Goal: Information Seeking & Learning: Get advice/opinions

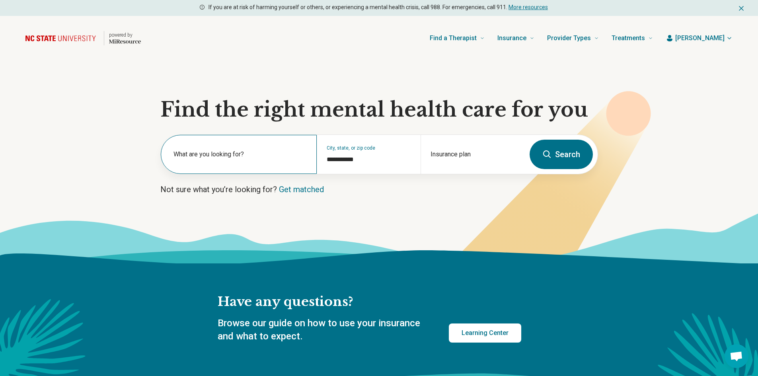
click at [256, 149] on div "What are you looking for?" at bounding box center [239, 154] width 156 height 39
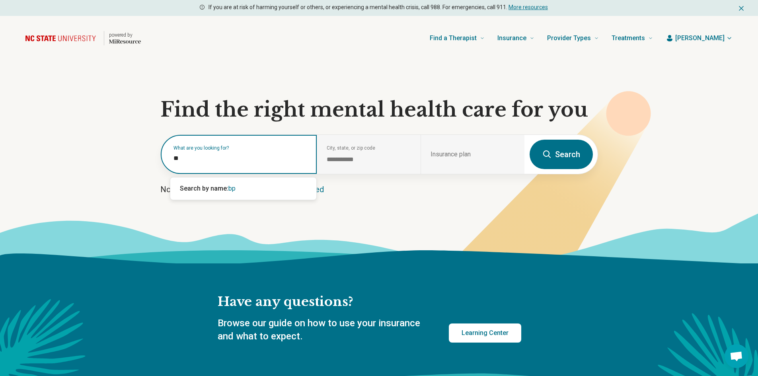
type input "*"
type input "***"
click at [243, 191] on div "[MEDICAL_DATA]" at bounding box center [243, 189] width 146 height 16
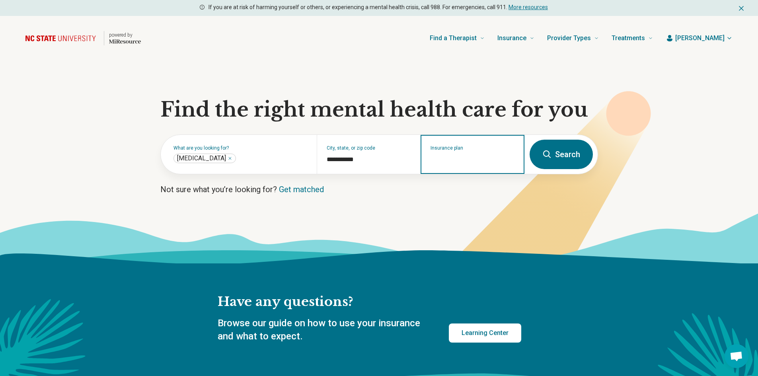
click at [449, 160] on input "Insurance plan" at bounding box center [473, 160] width 84 height 10
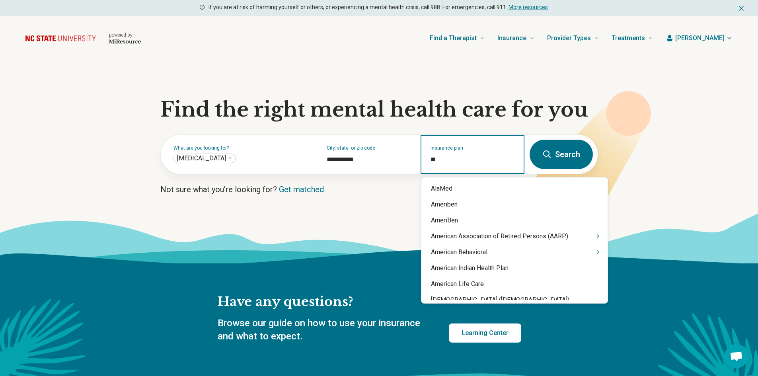
type input "*"
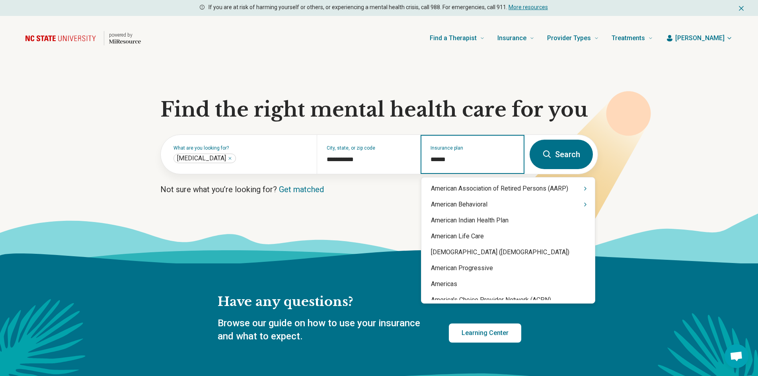
type input "******"
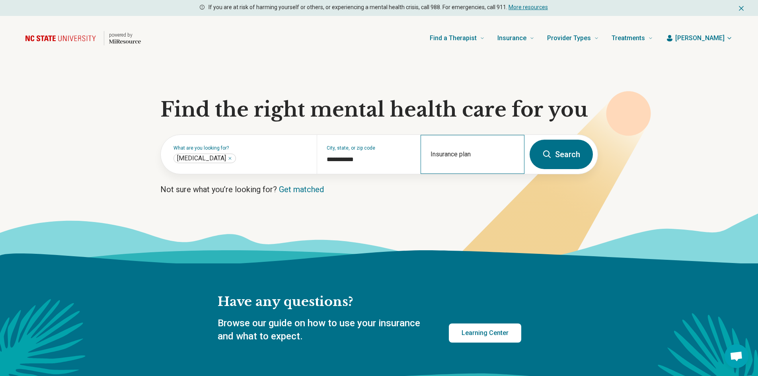
click at [445, 166] on div "Insurance plan" at bounding box center [473, 154] width 104 height 39
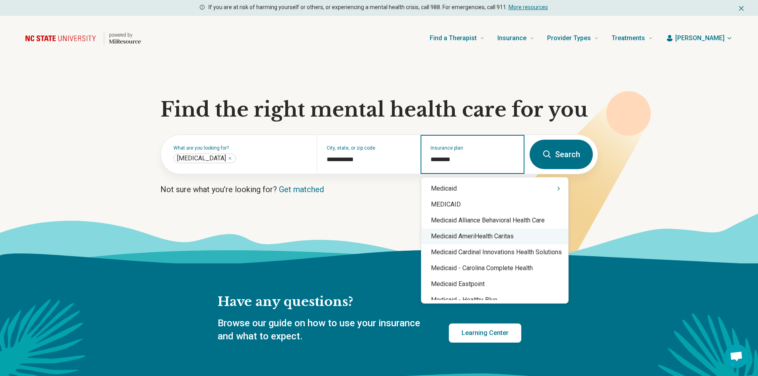
click at [481, 233] on div "Medicaid AmeriHealth Caritas" at bounding box center [494, 236] width 147 height 16
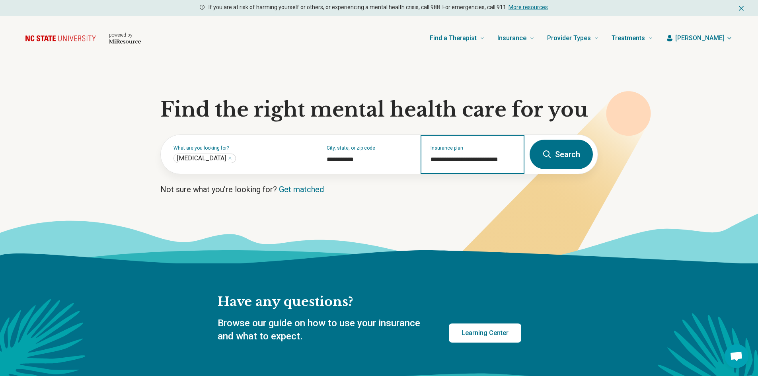
type input "**********"
click at [569, 155] on button "Search" at bounding box center [561, 154] width 63 height 29
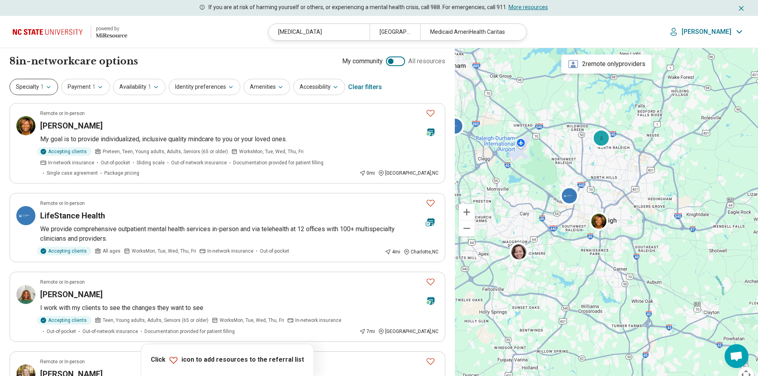
click at [37, 84] on button "Specialty 1" at bounding box center [34, 87] width 49 height 16
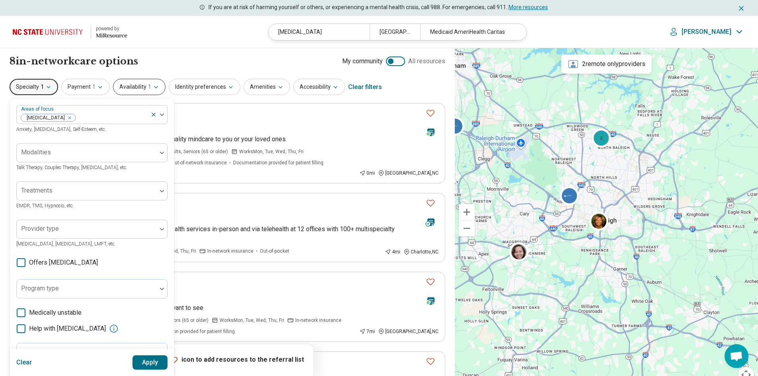
click at [144, 84] on button "Availability 1" at bounding box center [139, 87] width 53 height 16
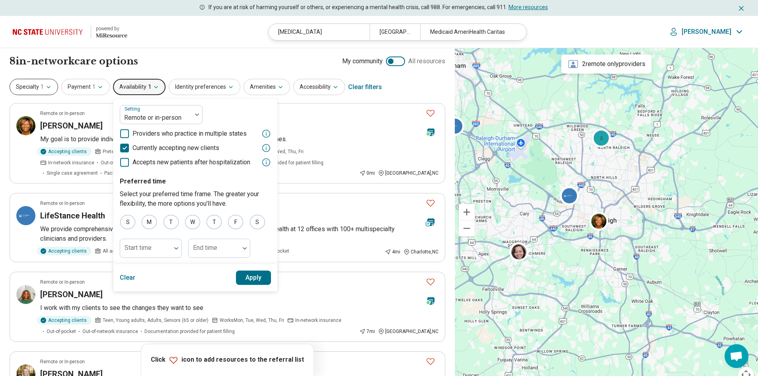
click at [39, 84] on button "Specialty 1" at bounding box center [34, 87] width 49 height 16
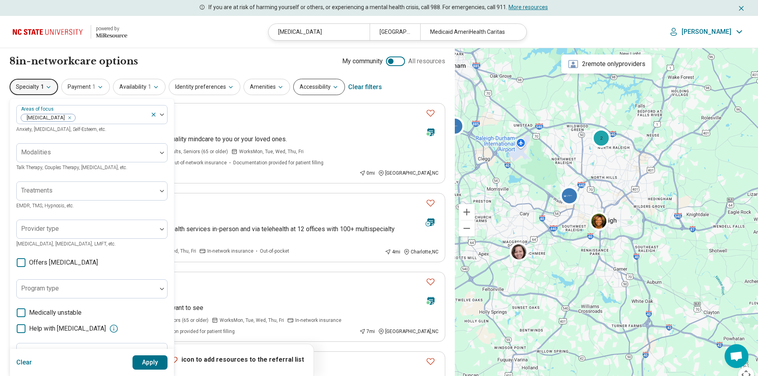
click at [296, 89] on button "Accessibility" at bounding box center [319, 87] width 52 height 16
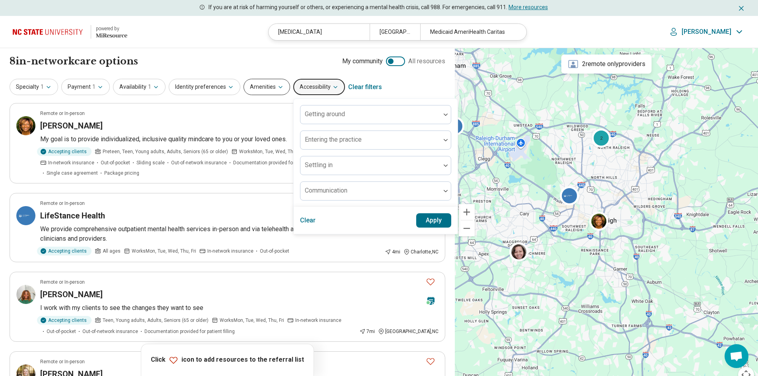
click at [265, 87] on button "Amenities" at bounding box center [267, 87] width 47 height 16
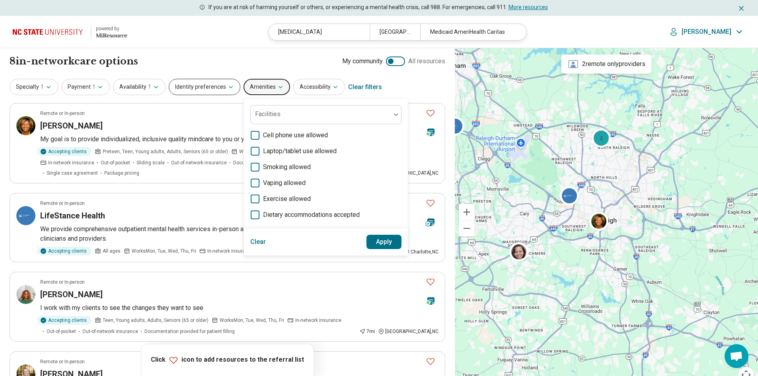
click at [201, 84] on button "Identity preferences" at bounding box center [205, 87] width 72 height 16
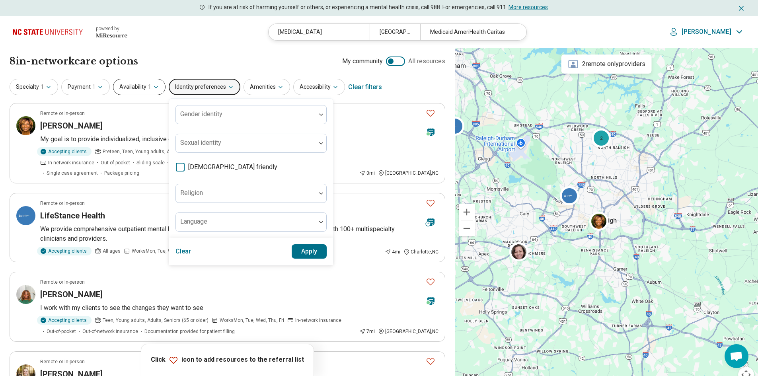
click at [140, 83] on button "Availability 1" at bounding box center [139, 87] width 53 height 16
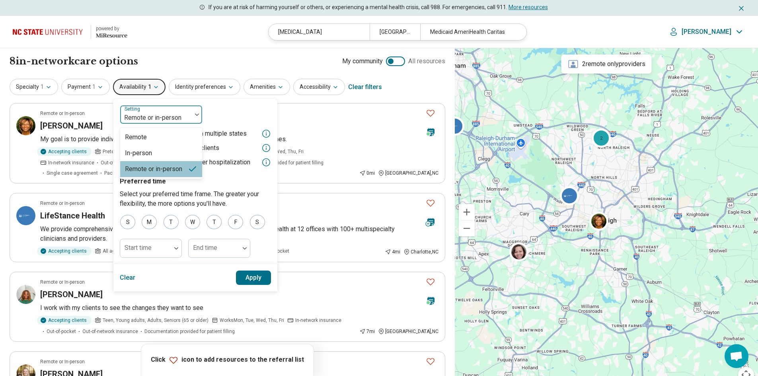
click at [144, 118] on div at bounding box center [155, 117] width 65 height 11
click at [134, 153] on div "In-person" at bounding box center [138, 153] width 27 height 10
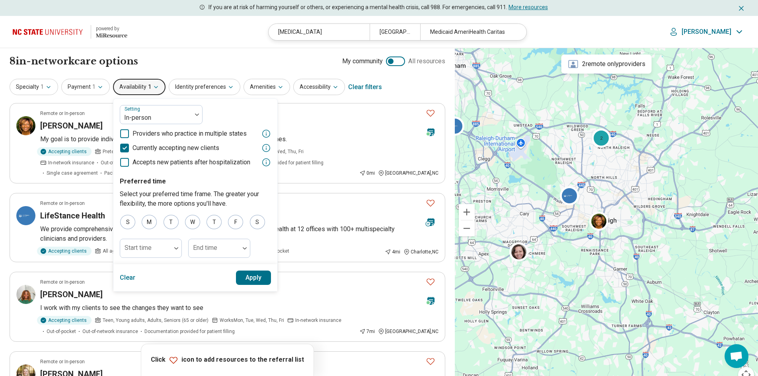
click at [248, 277] on button "Apply" at bounding box center [253, 278] width 35 height 14
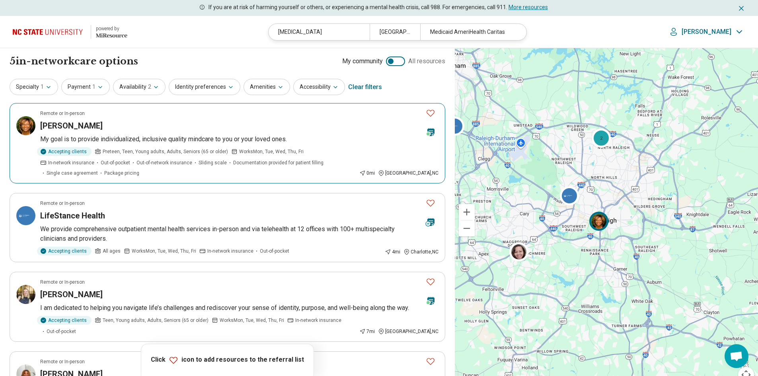
click at [149, 150] on span "Preteen, Teen, Young adults, Adults, Seniors (65 or older)" at bounding box center [165, 151] width 125 height 7
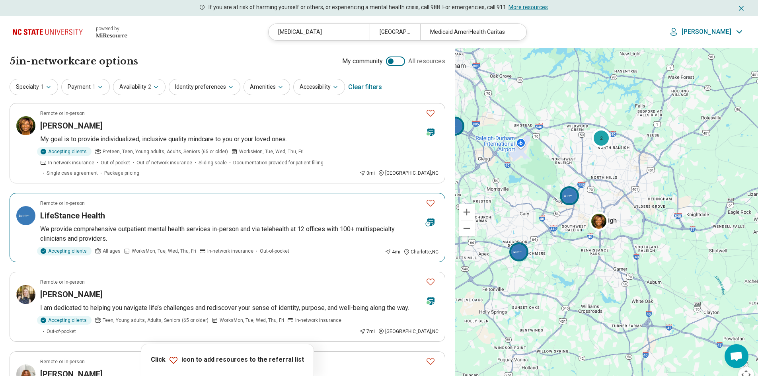
click at [194, 212] on article "Remote or In-person LifeStance Health We provide comprehensive outpatient menta…" at bounding box center [228, 227] width 436 height 69
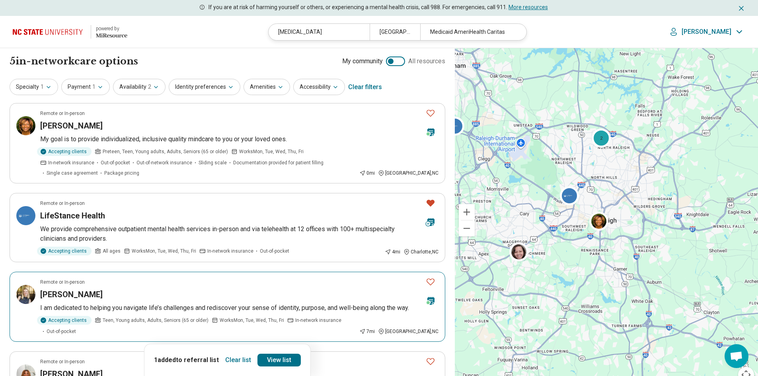
scroll to position [80, 0]
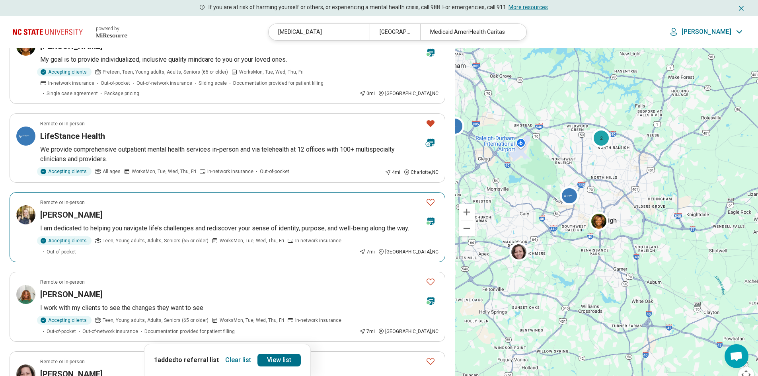
click at [121, 224] on p "I am dedicated to helping you navigate life’s challenges and rediscover your se…" at bounding box center [239, 229] width 398 height 10
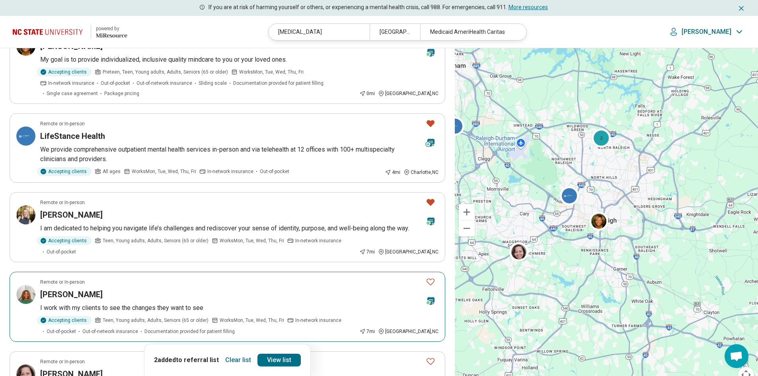
scroll to position [159, 0]
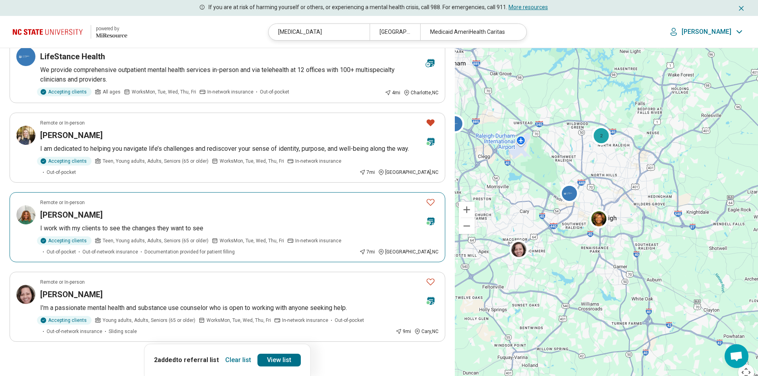
click at [96, 209] on div "Chandler Smith" at bounding box center [229, 214] width 379 height 11
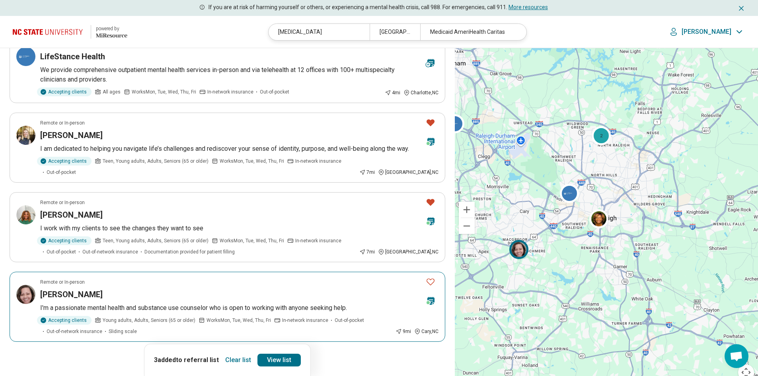
click at [102, 289] on div "Tiffany Corbett" at bounding box center [229, 294] width 379 height 11
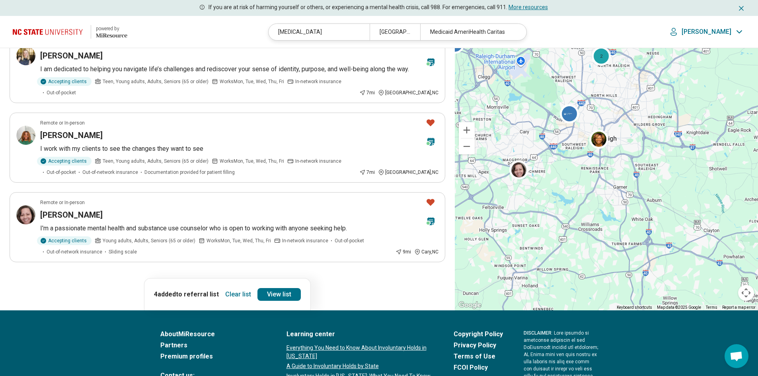
scroll to position [0, 0]
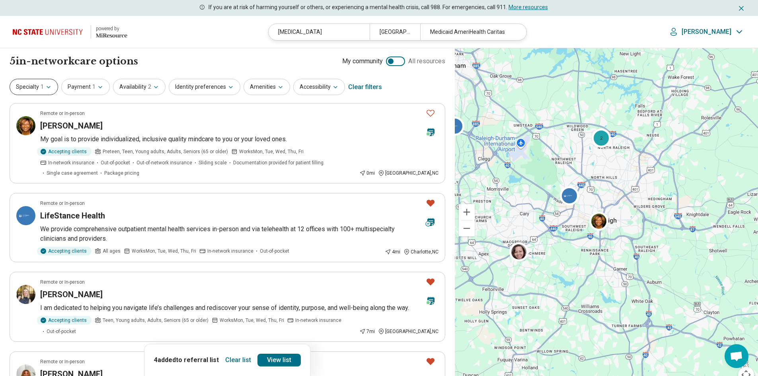
click at [20, 92] on button "Specialty 1" at bounding box center [34, 87] width 49 height 16
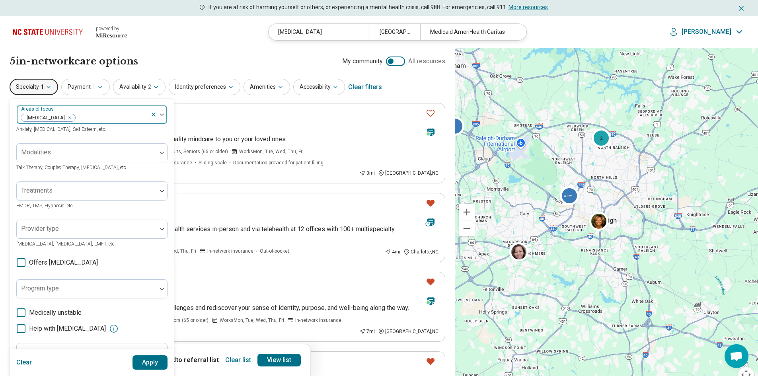
click at [73, 118] on div "Remove [object Object]" at bounding box center [68, 118] width 10 height 10
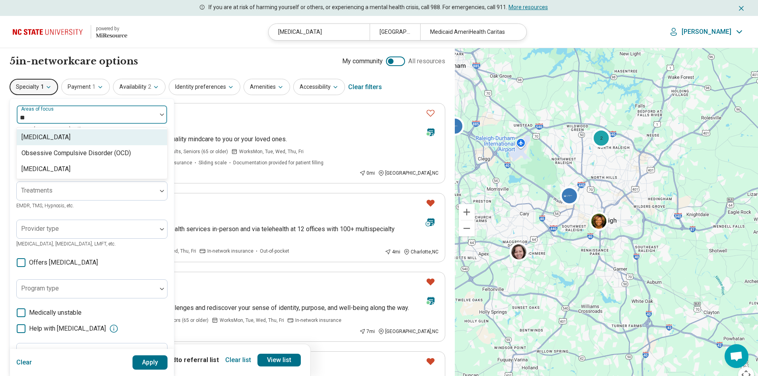
type input "***"
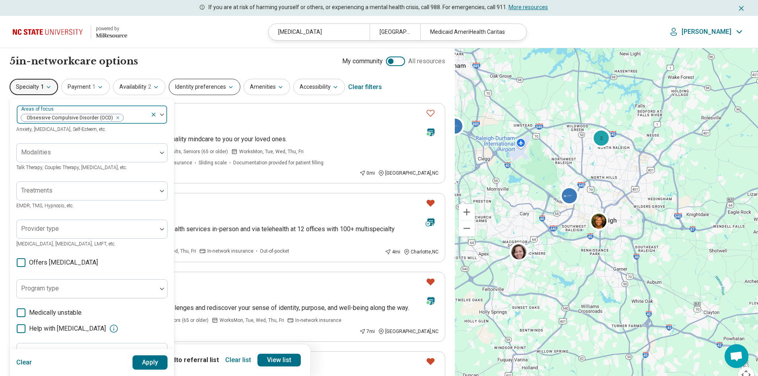
click at [203, 87] on button "Identity preferences" at bounding box center [205, 87] width 72 height 16
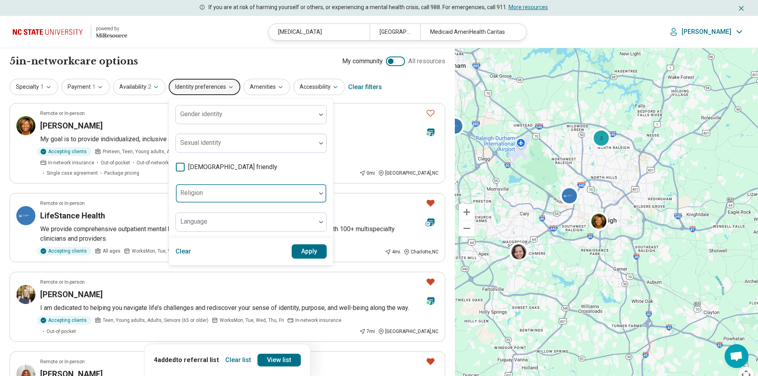
click at [233, 195] on div at bounding box center [246, 196] width 134 height 11
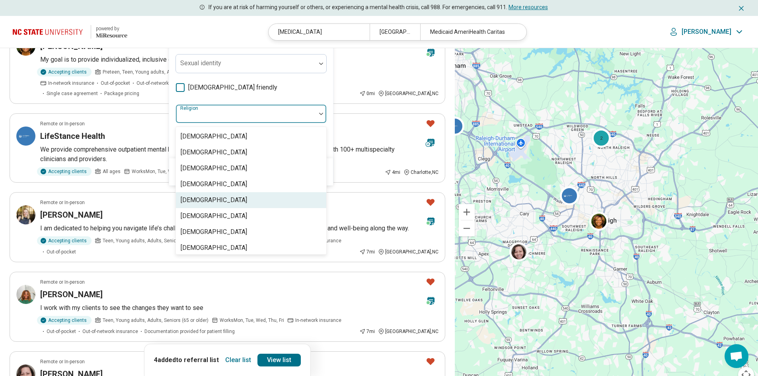
click at [219, 199] on div "Christianity" at bounding box center [251, 200] width 150 height 16
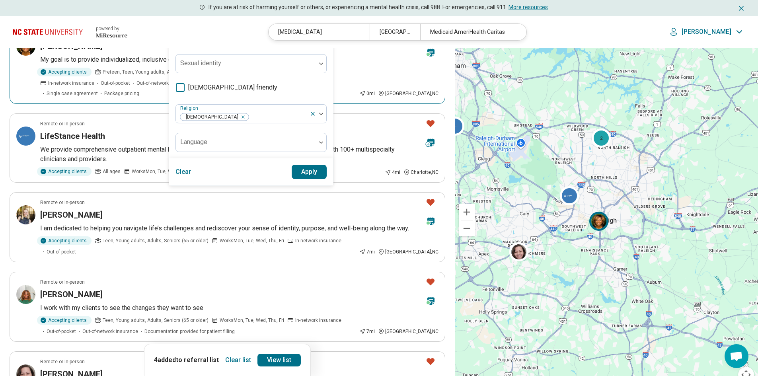
click at [373, 60] on p "My goal is to provide individualized, inclusive quality mindcare to you or your…" at bounding box center [239, 60] width 398 height 10
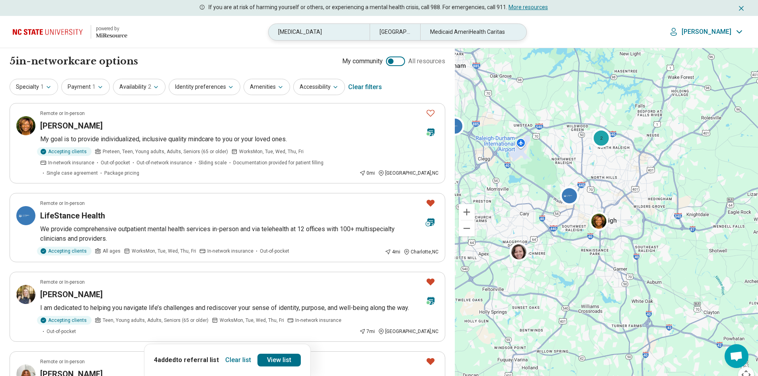
click at [320, 37] on div "[MEDICAL_DATA]" at bounding box center [319, 32] width 101 height 16
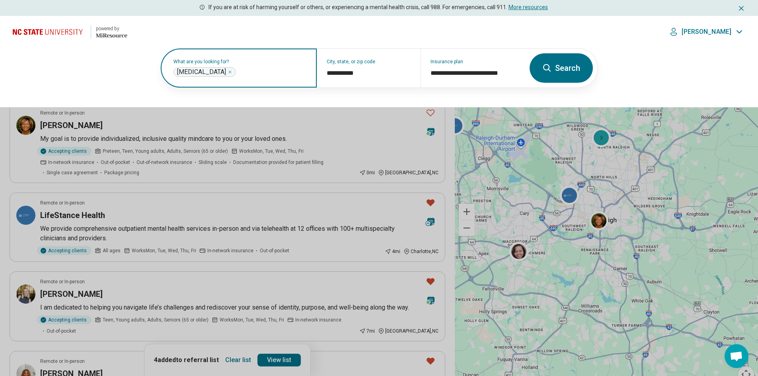
click at [232, 70] on icon "Remove" at bounding box center [230, 72] width 5 height 5
click at [244, 64] on label "What are you looking for?" at bounding box center [240, 61] width 134 height 5
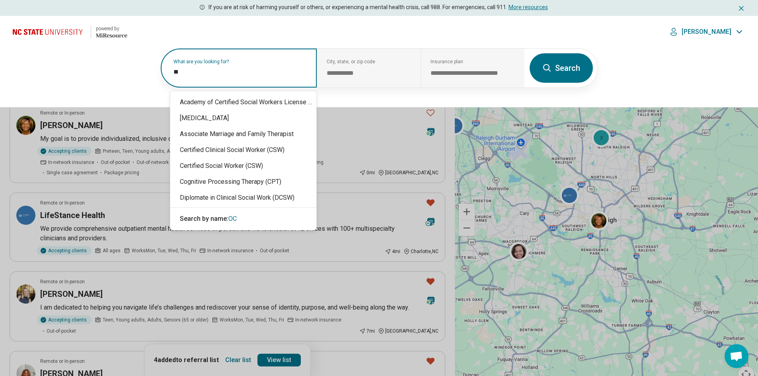
type input "***"
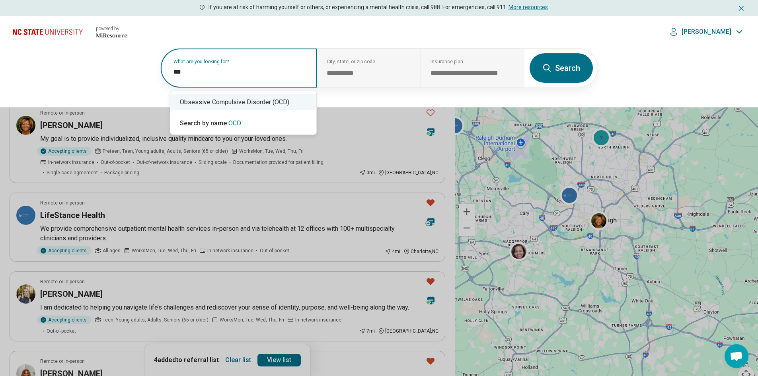
click at [234, 97] on div "Obsessive Compulsive Disorder (OCD)" at bounding box center [243, 102] width 146 height 16
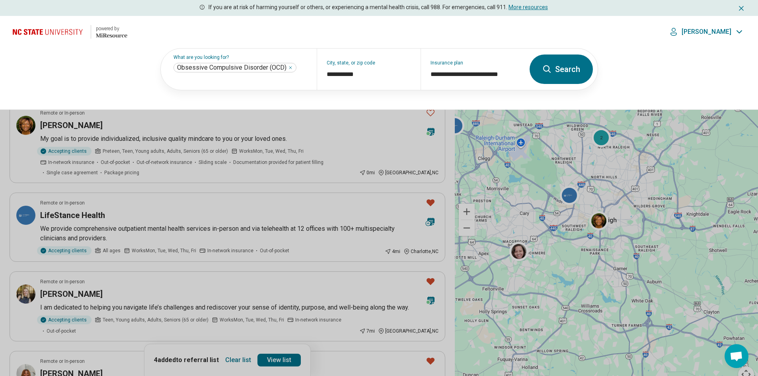
click at [547, 73] on icon at bounding box center [547, 69] width 10 height 10
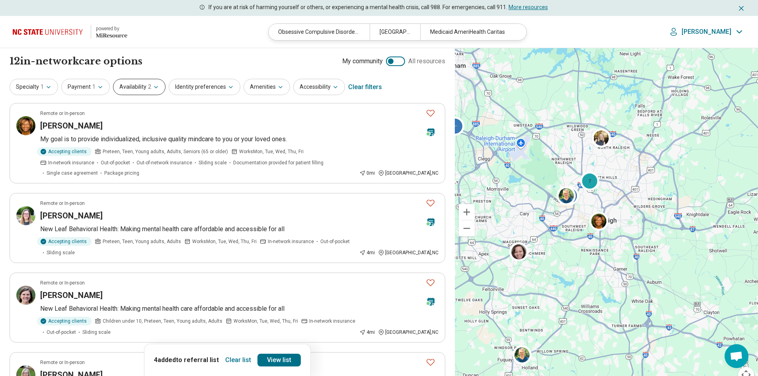
click at [120, 86] on button "Availability 2" at bounding box center [139, 87] width 53 height 16
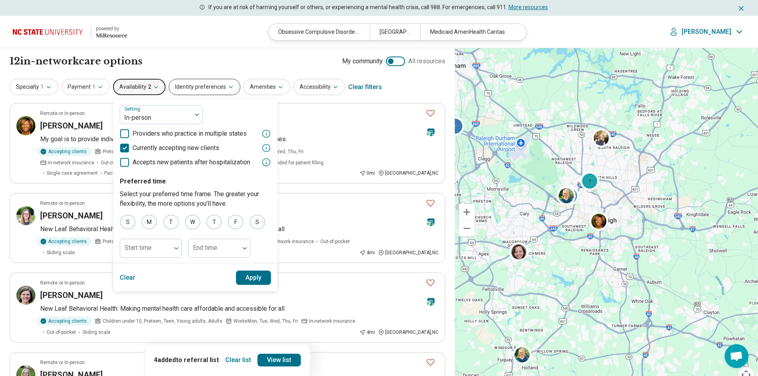
click at [221, 83] on button "Identity preferences" at bounding box center [205, 87] width 72 height 16
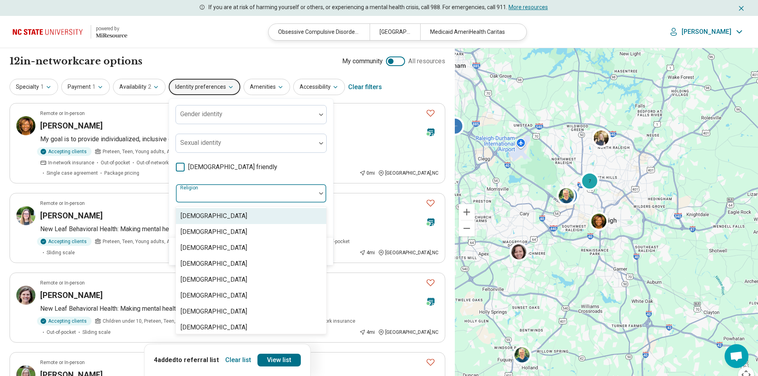
click at [222, 196] on div at bounding box center [246, 196] width 134 height 11
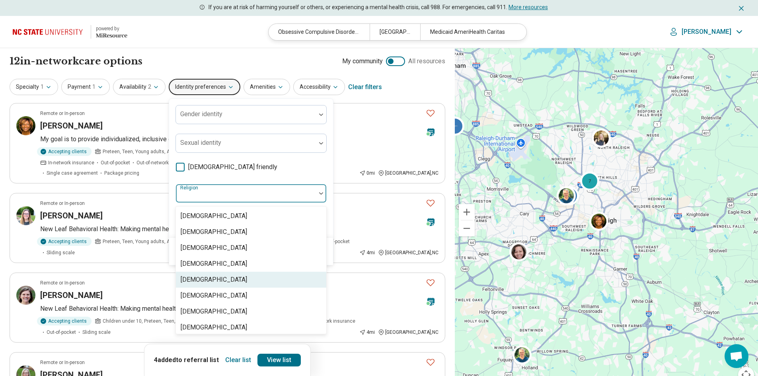
click at [205, 277] on div "Christianity" at bounding box center [214, 280] width 66 height 10
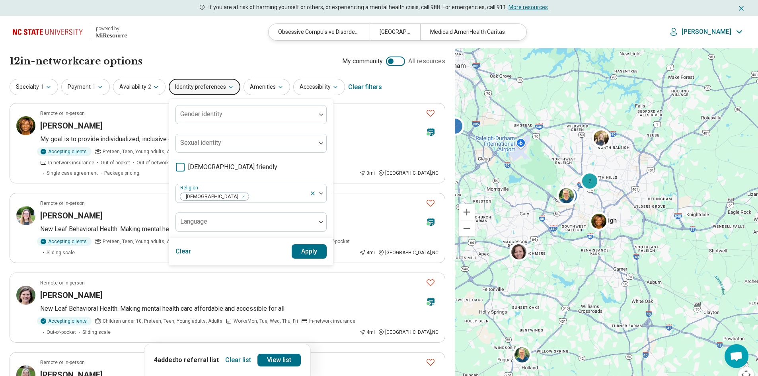
click at [382, 85] on div "Specialty 1 Payment 1 Availability 2 Identity preferences Gender identity Sexua…" at bounding box center [228, 87] width 436 height 19
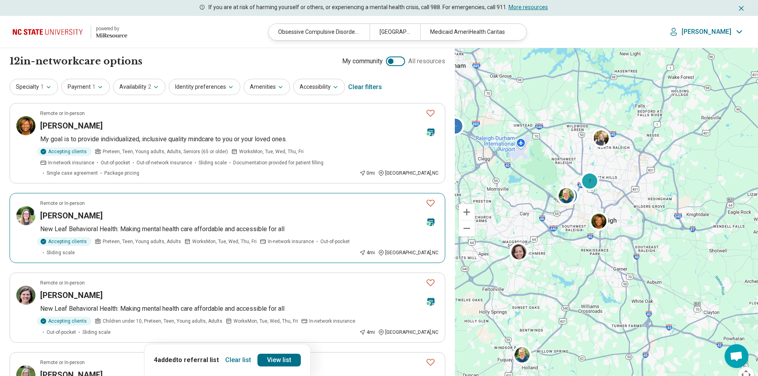
click at [93, 224] on p "New Leaf Behavioral Health: Making mental health care affordable and accessible…" at bounding box center [239, 229] width 398 height 10
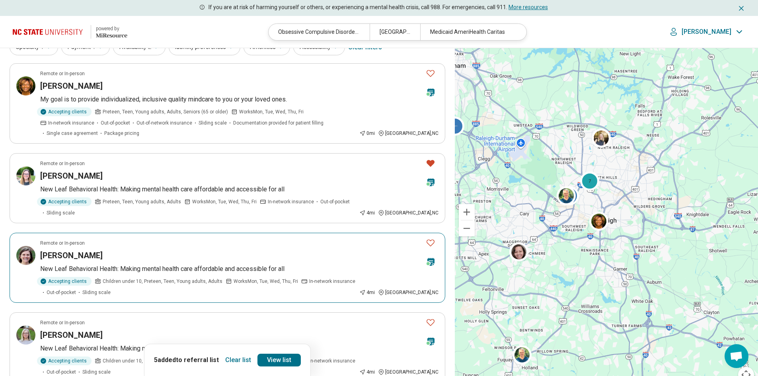
scroll to position [80, 0]
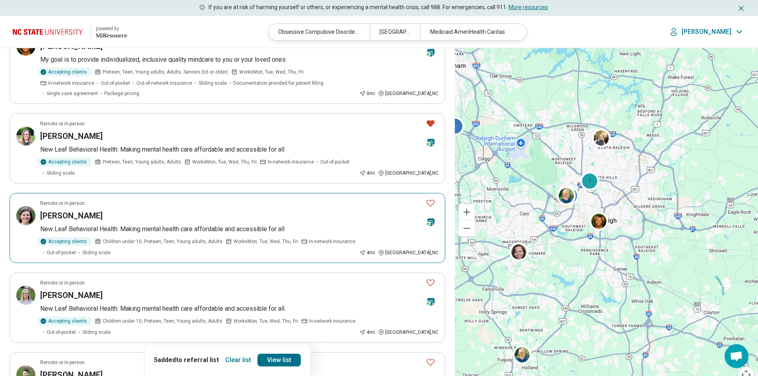
click at [195, 210] on div "Eloise Jones" at bounding box center [229, 215] width 379 height 11
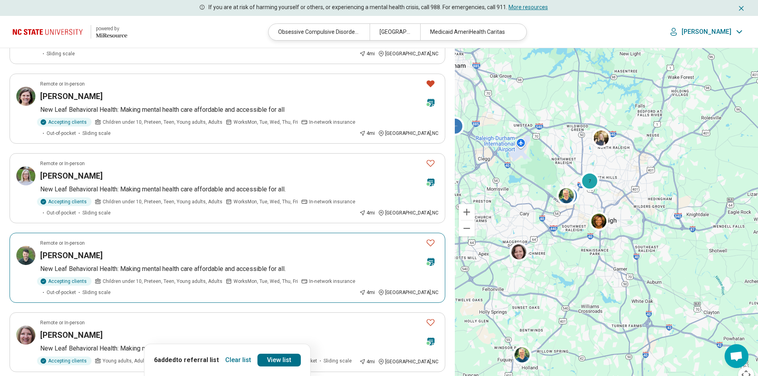
scroll to position [239, 0]
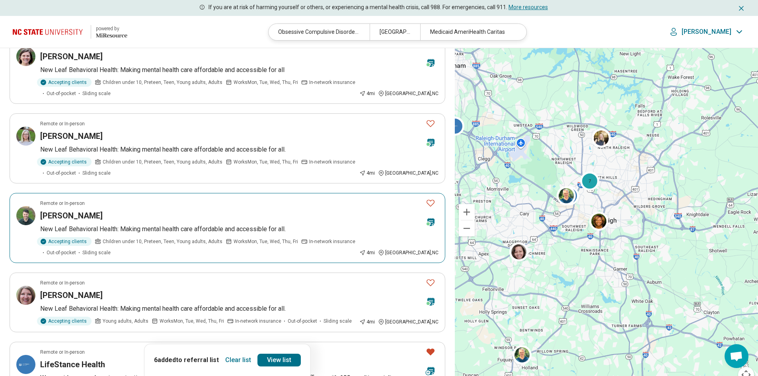
click at [212, 210] on div "Brandon Hester" at bounding box center [229, 215] width 379 height 11
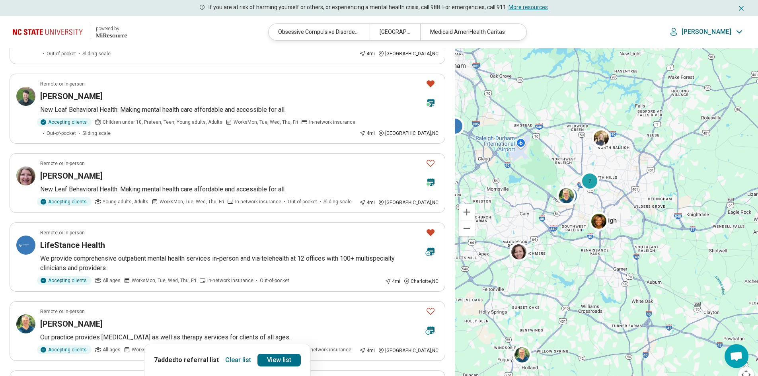
scroll to position [438, 0]
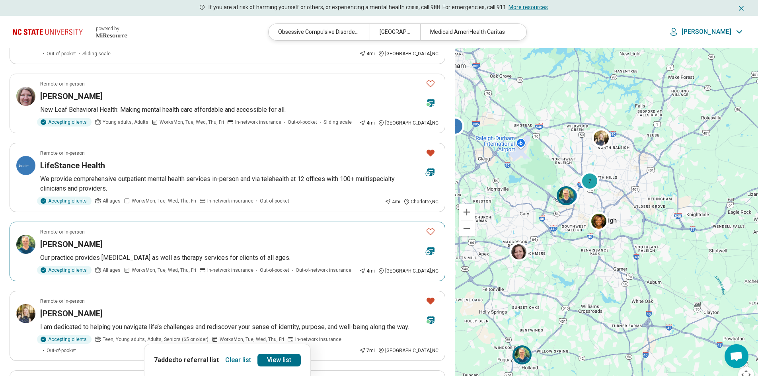
click at [232, 239] on div "Robert Matlack" at bounding box center [229, 244] width 379 height 11
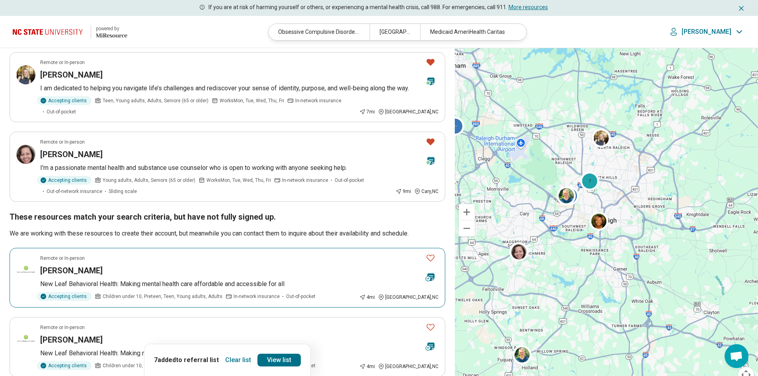
scroll to position [756, 0]
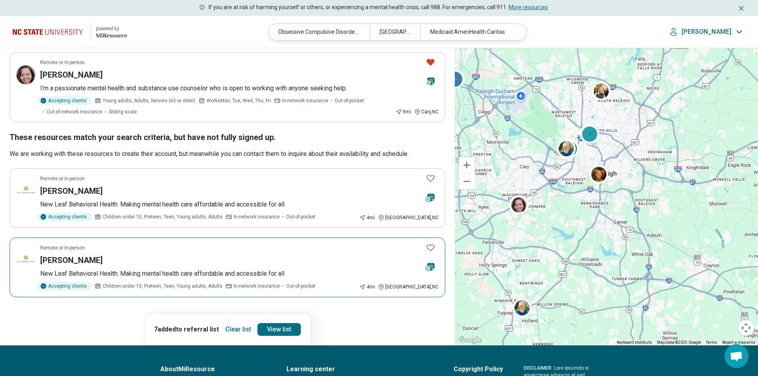
click at [298, 255] on div "[PERSON_NAME]" at bounding box center [229, 260] width 379 height 11
click at [269, 323] on link "View list" at bounding box center [278, 329] width 43 height 13
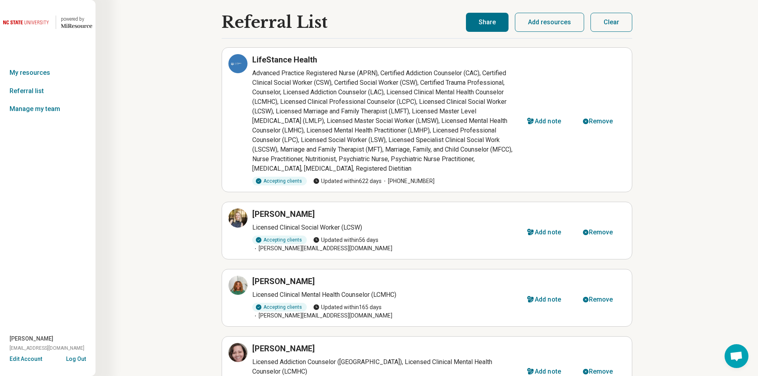
click at [491, 19] on button "Share" at bounding box center [487, 22] width 43 height 19
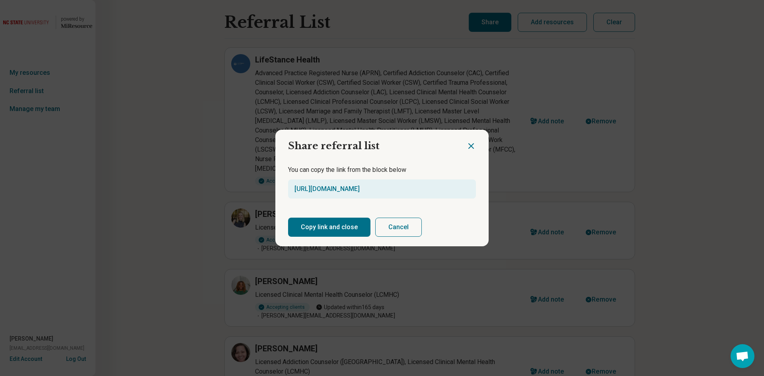
click at [337, 226] on button "Copy link and close" at bounding box center [329, 227] width 82 height 19
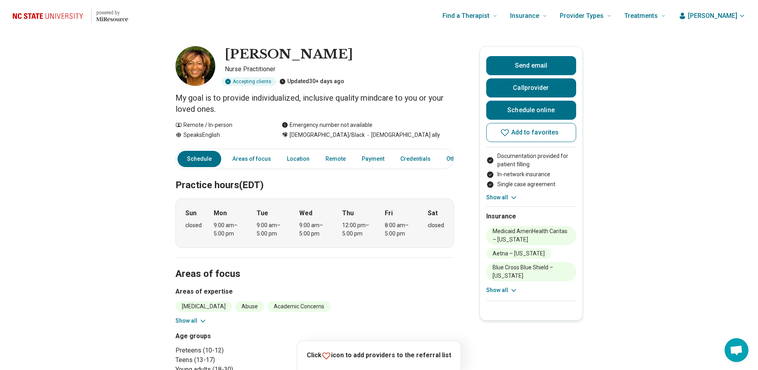
click at [201, 321] on icon at bounding box center [203, 321] width 8 height 8
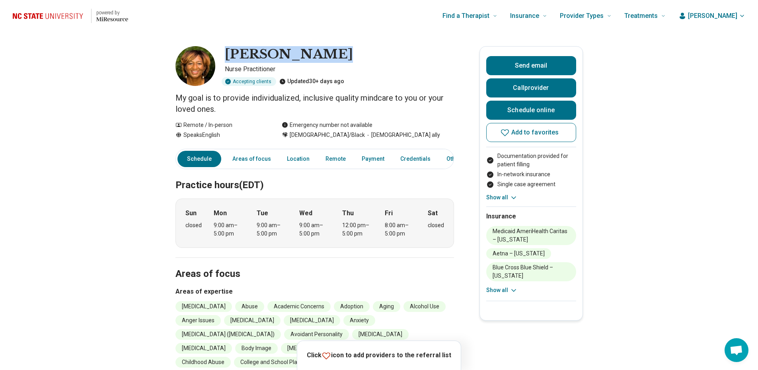
drag, startPoint x: 232, startPoint y: 48, endPoint x: 329, endPoint y: 62, distance: 98.6
click at [329, 62] on div "Dorine Martin" at bounding box center [339, 54] width 229 height 17
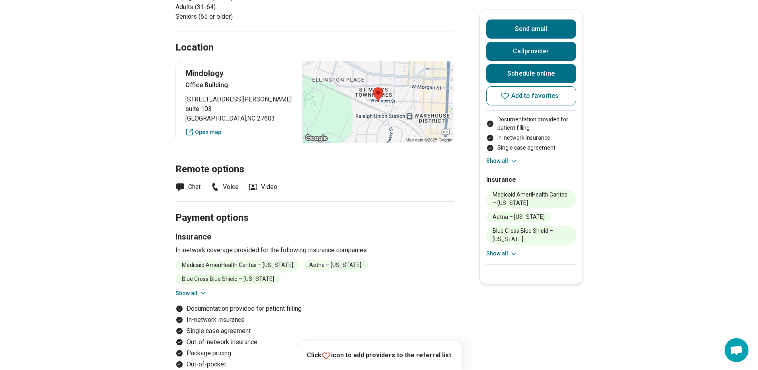
scroll to position [756, 0]
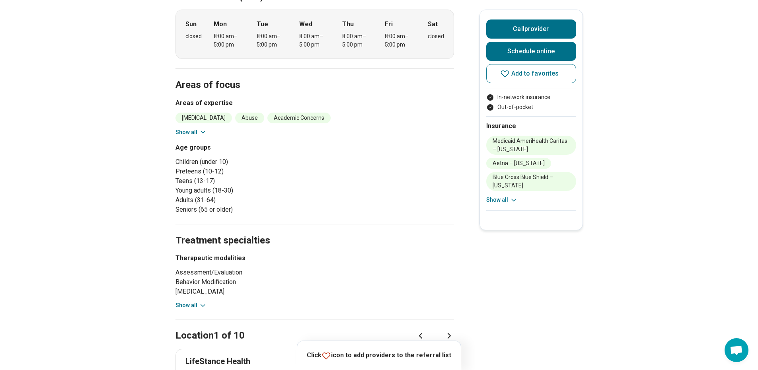
scroll to position [438, 0]
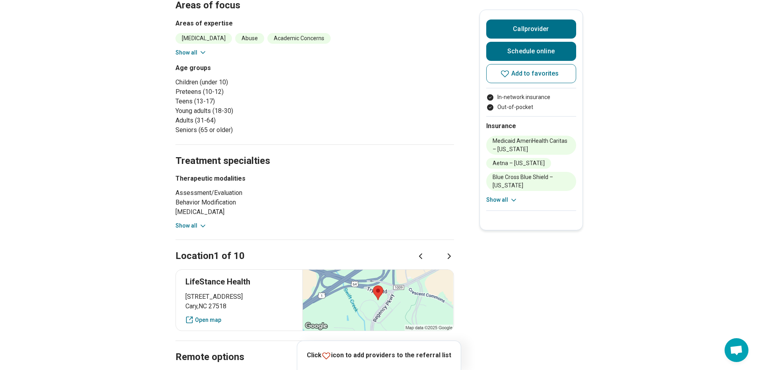
click at [207, 226] on icon at bounding box center [203, 226] width 8 height 8
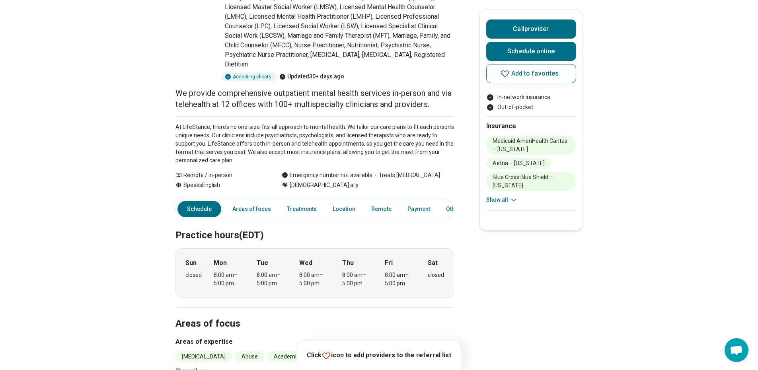
scroll to position [199, 0]
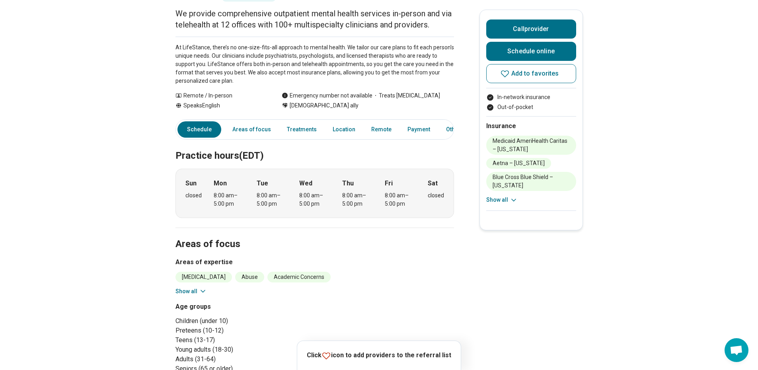
click at [200, 296] on section "Areas of focus Areas of expertise Borderline Personality Abuse Academic Concern…" at bounding box center [314, 306] width 279 height 156
click at [201, 294] on icon at bounding box center [203, 291] width 8 height 8
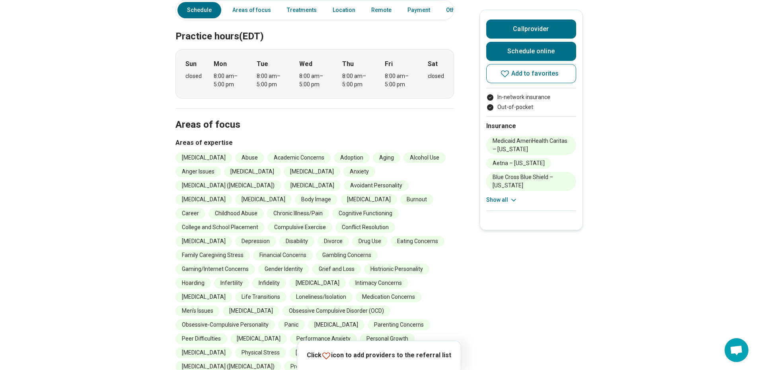
scroll to position [80, 0]
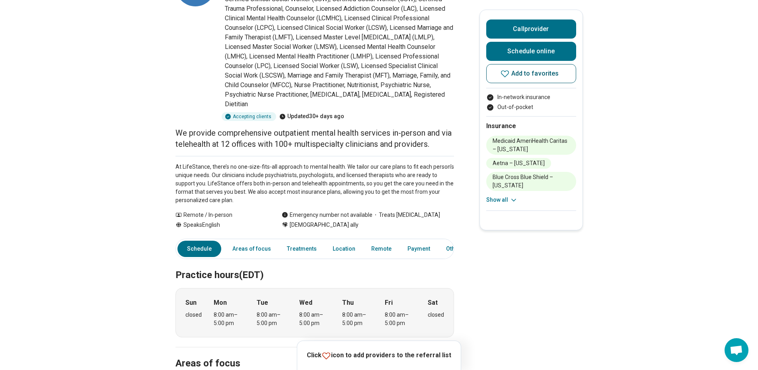
click at [510, 76] on icon at bounding box center [505, 74] width 10 height 10
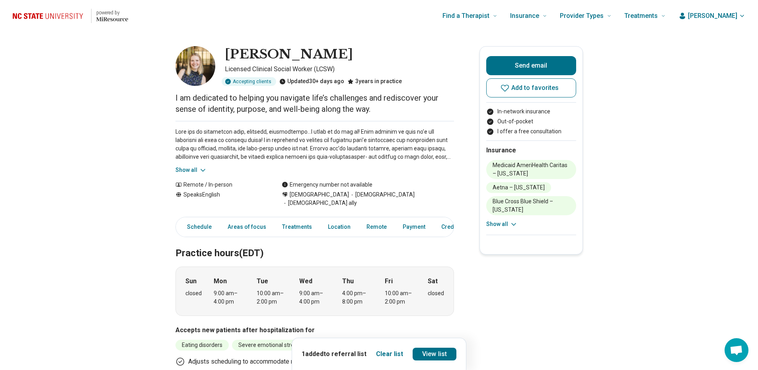
click at [189, 167] on button "Show all" at bounding box center [190, 170] width 31 height 8
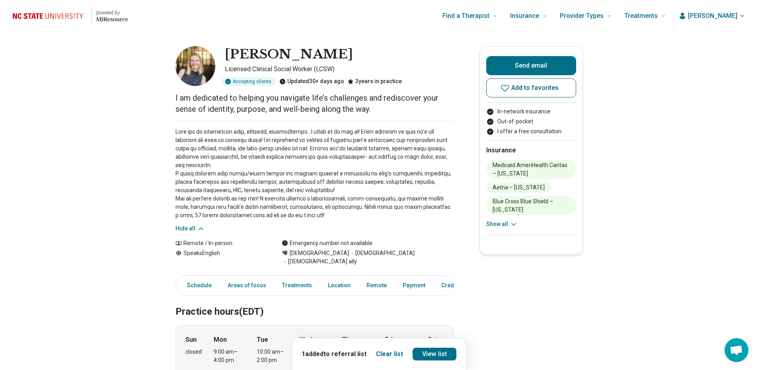
click at [510, 86] on icon at bounding box center [505, 88] width 10 height 10
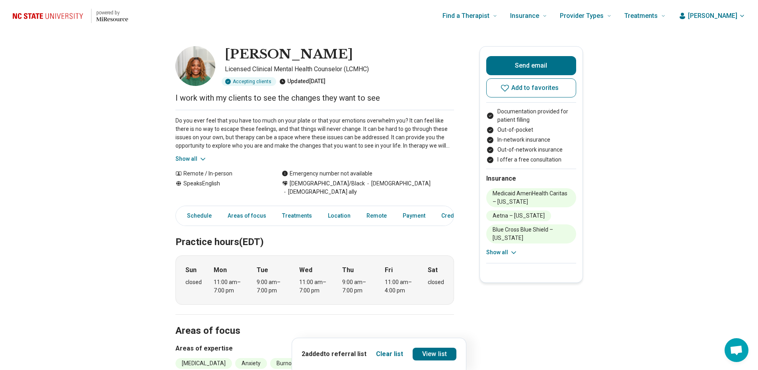
click at [182, 159] on button "Show all" at bounding box center [190, 159] width 31 height 8
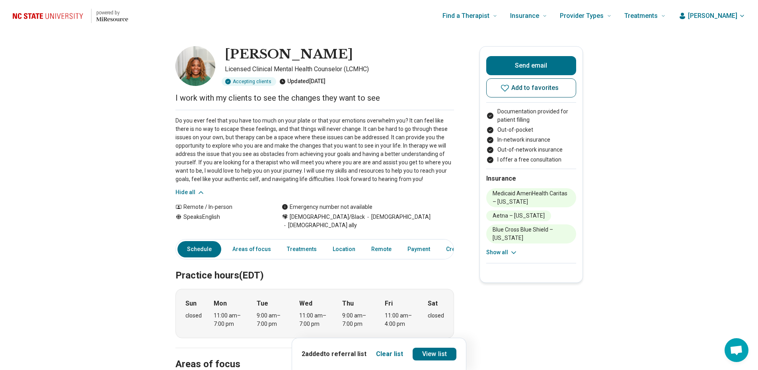
click at [526, 89] on span "Add to favorites" at bounding box center [535, 88] width 48 height 6
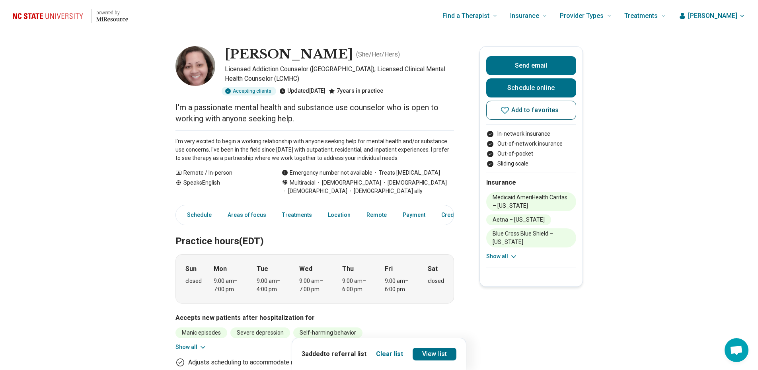
click at [510, 113] on icon at bounding box center [505, 110] width 10 height 10
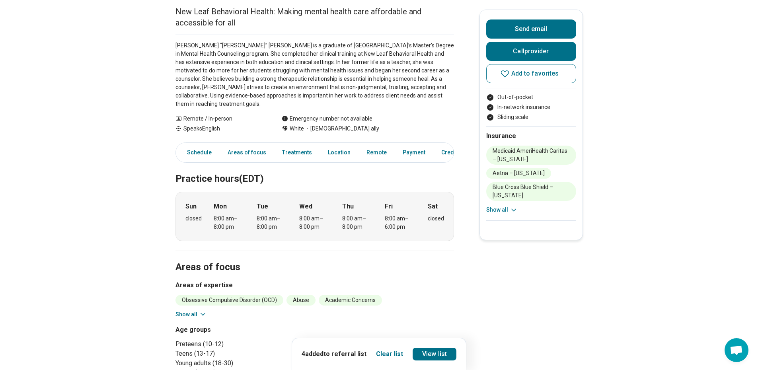
scroll to position [159, 0]
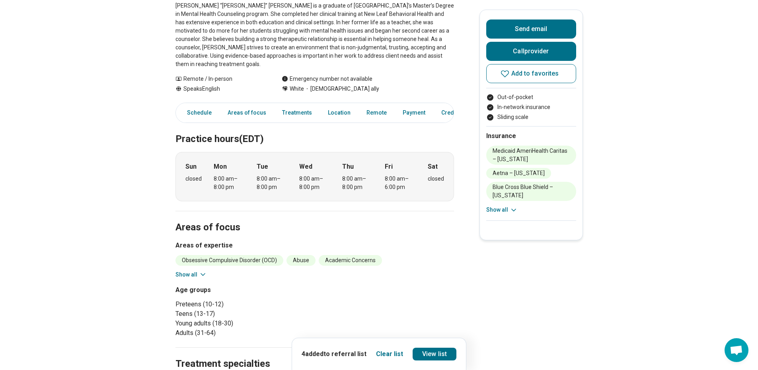
click at [186, 271] on button "Show all" at bounding box center [190, 275] width 31 height 8
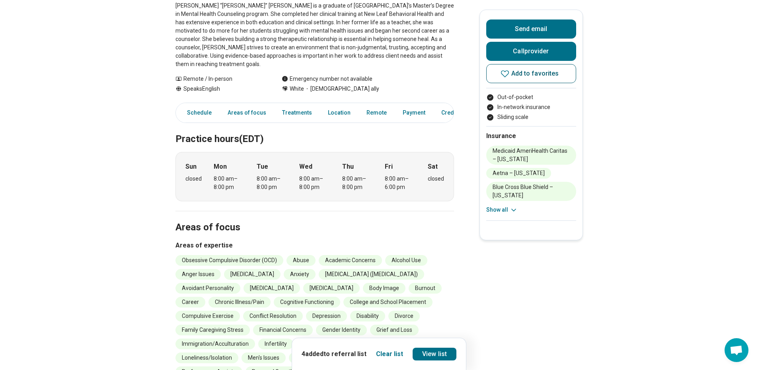
scroll to position [0, 0]
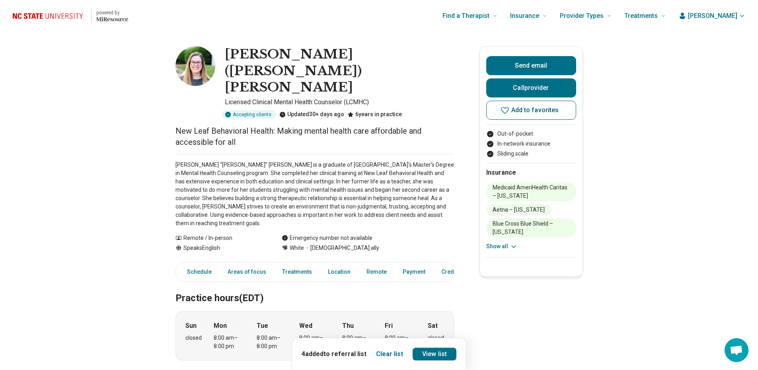
click at [522, 109] on span "Add to favorites" at bounding box center [535, 110] width 48 height 6
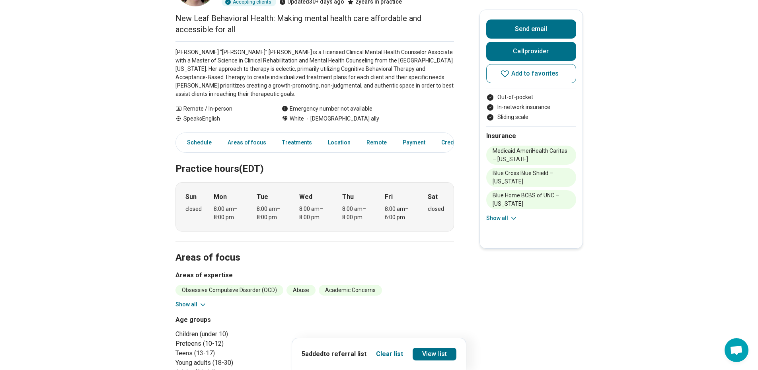
scroll to position [159, 0]
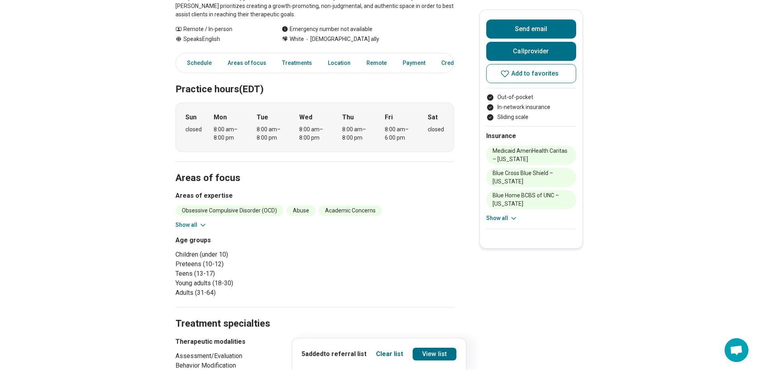
click at [199, 222] on button "Show all" at bounding box center [190, 225] width 31 height 8
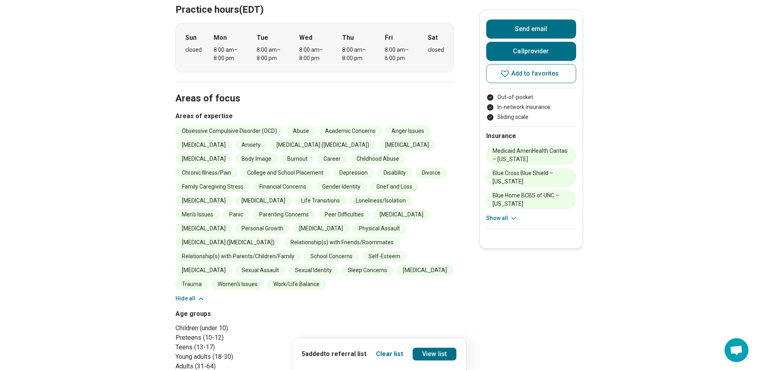
scroll to position [0, 0]
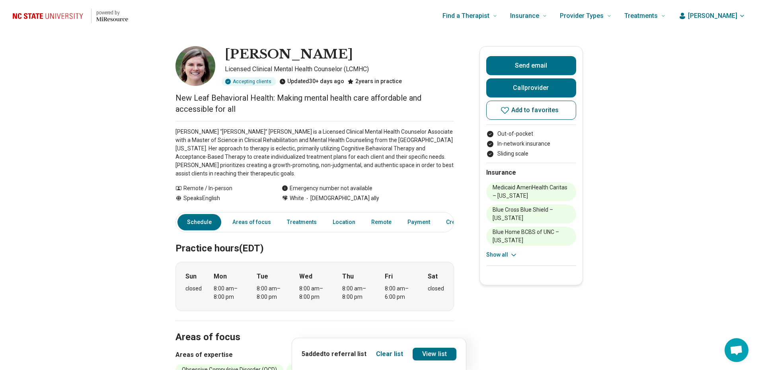
click span "Add to favorites"
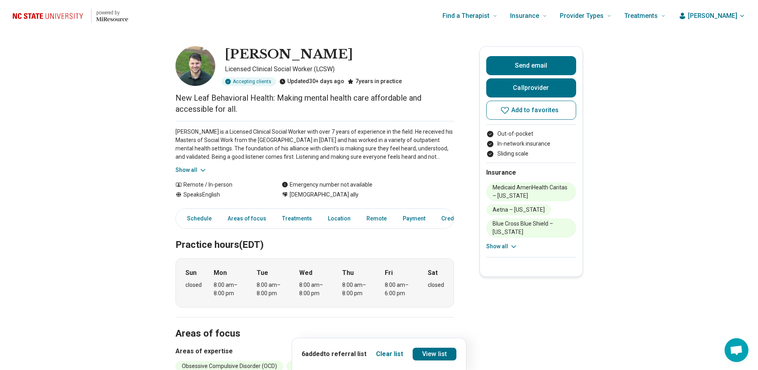
click at [201, 170] on icon at bounding box center [203, 170] width 8 height 8
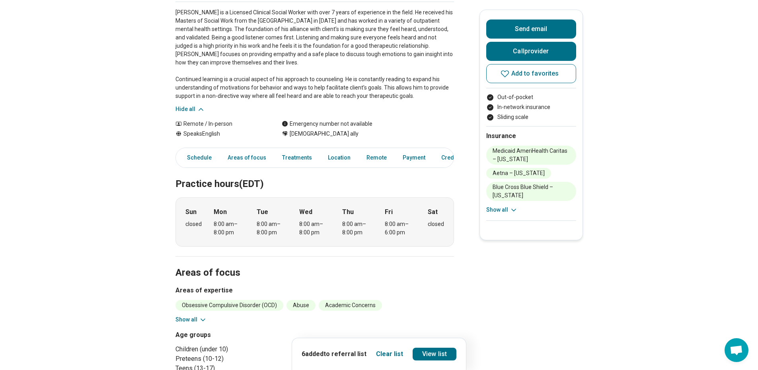
scroll to position [159, 0]
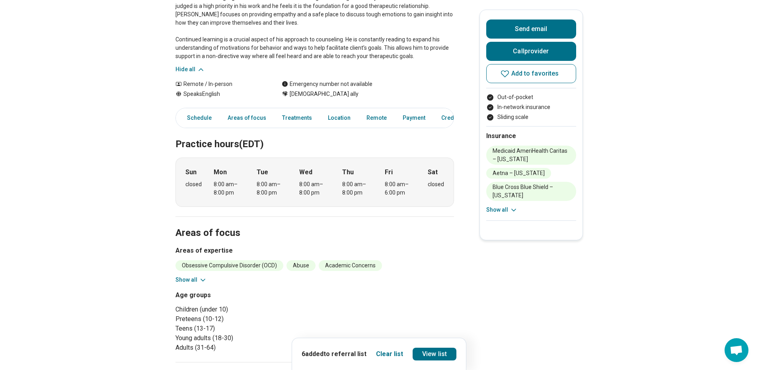
click at [201, 277] on icon at bounding box center [203, 280] width 8 height 8
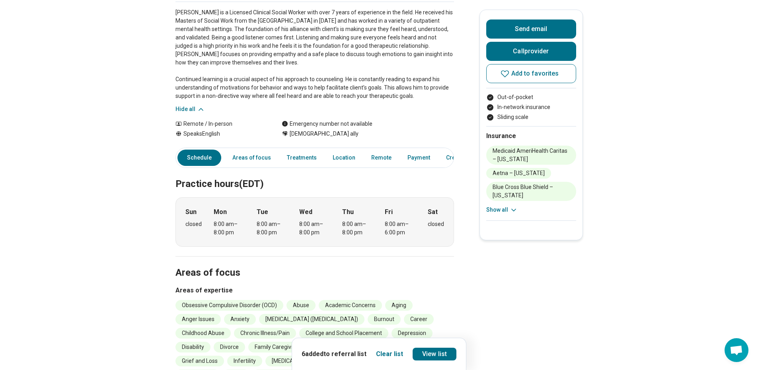
scroll to position [0, 0]
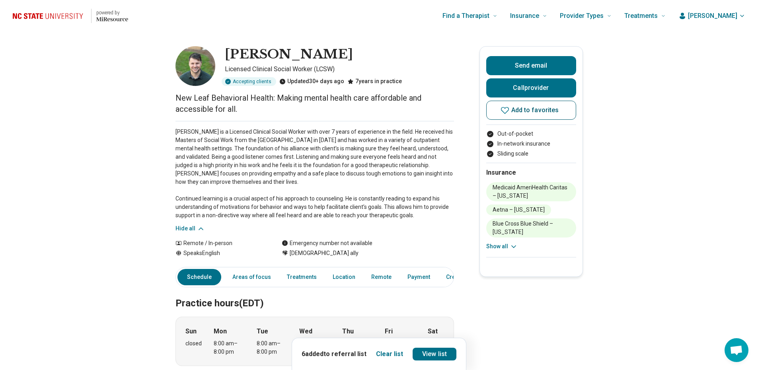
click at [518, 109] on span "Add to favorites" at bounding box center [535, 110] width 48 height 6
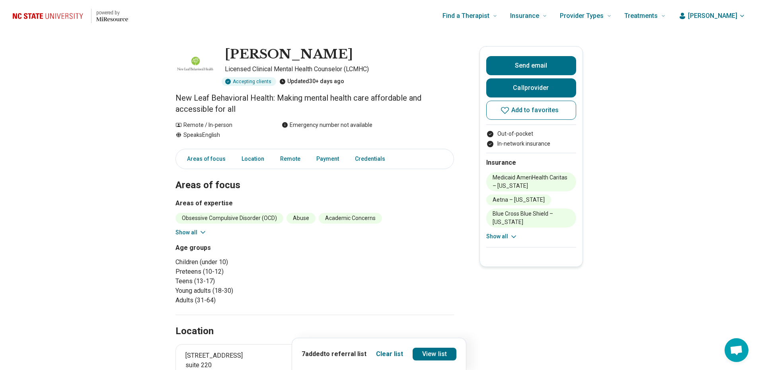
click at [185, 232] on button "Show all" at bounding box center [190, 232] width 31 height 8
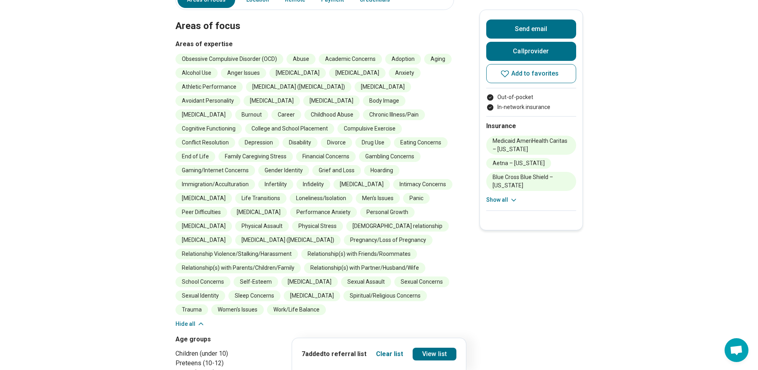
scroll to position [119, 0]
